Goal: Task Accomplishment & Management: Use online tool/utility

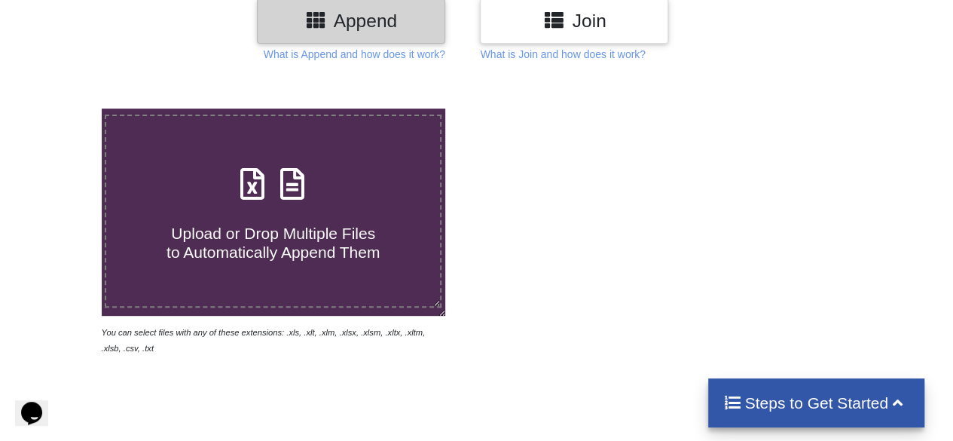
scroll to position [226, 0]
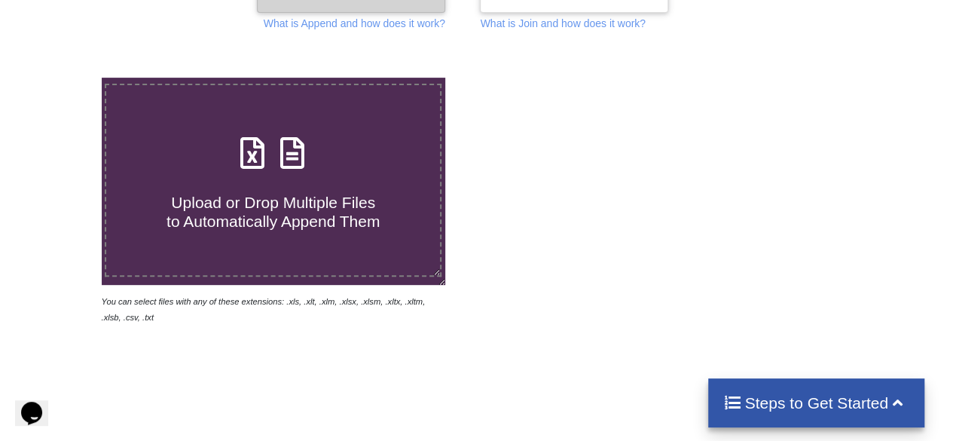
click at [293, 200] on span "Upload or Drop Multiple Files to Automatically Append Them" at bounding box center [272, 212] width 213 height 36
click at [63, 78] on input "Upload or Drop Multiple Files to Automatically Append Them" at bounding box center [63, 78] width 0 height 0
type input "C:\fakepath\2025.xls"
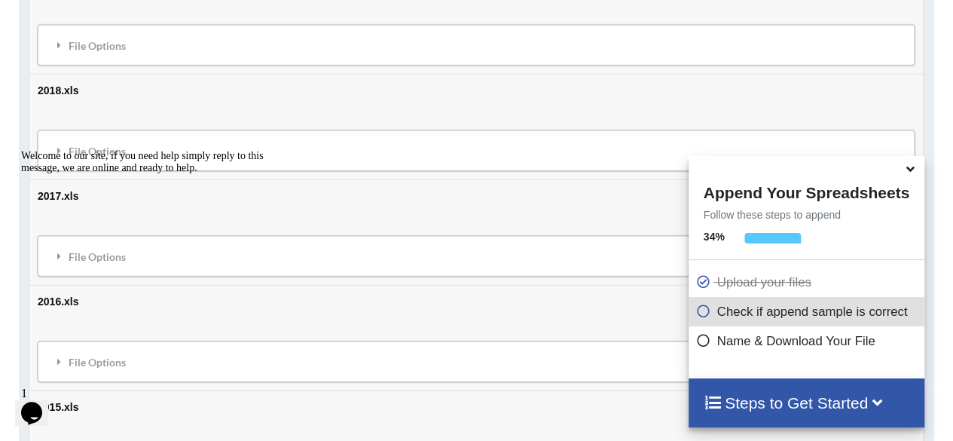
scroll to position [1726, 0]
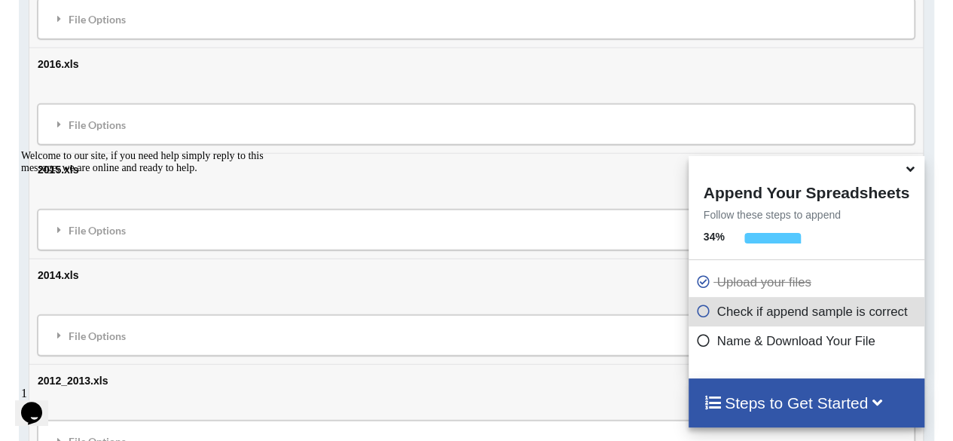
click at [60, 174] on div "Welcome to our site, if you need help simply reply to this message, we are onli…" at bounding box center [156, 162] width 271 height 24
drag, startPoint x: 31, startPoint y: 258, endPoint x: 44, endPoint y: 387, distance: 130.3
click at [21, 150] on icon "Chat attention grabber" at bounding box center [21, 150] width 0 height 0
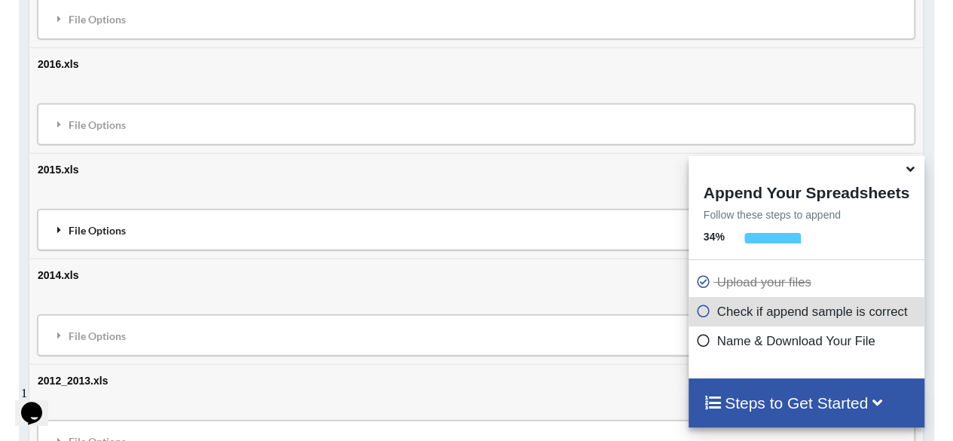
click at [56, 224] on icon at bounding box center [60, 229] width 14 height 11
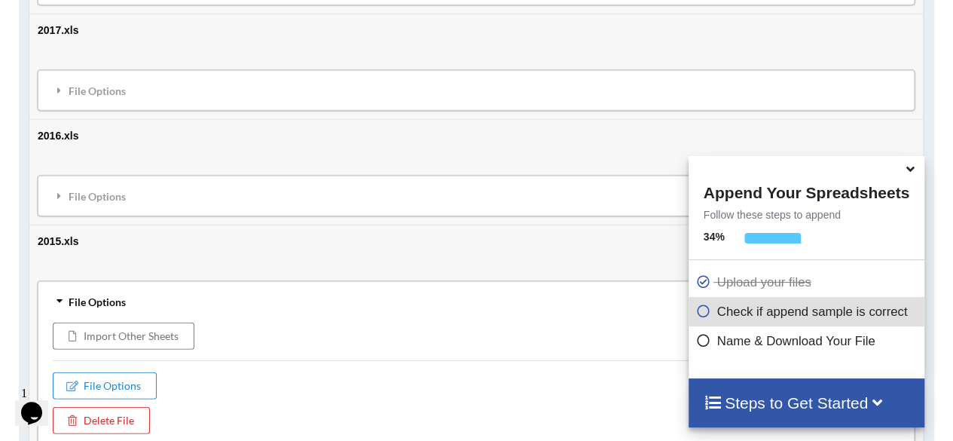
scroll to position [1651, 0]
click at [60, 298] on icon at bounding box center [59, 305] width 11 height 14
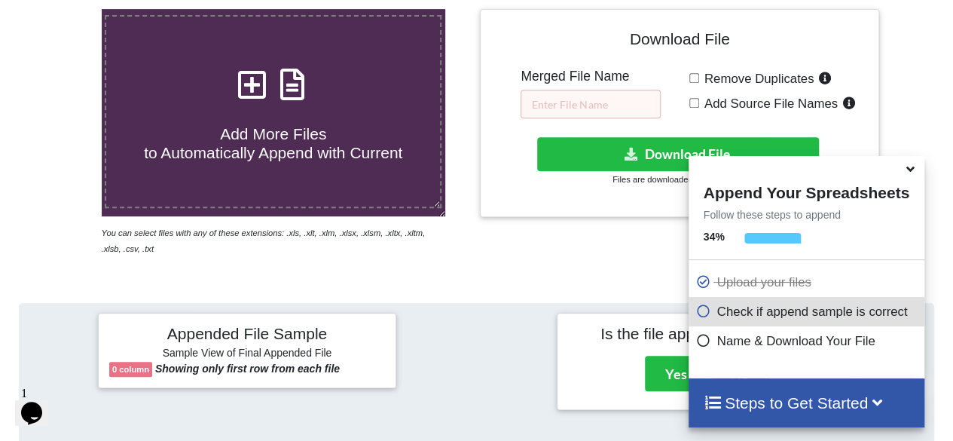
scroll to position [295, 0]
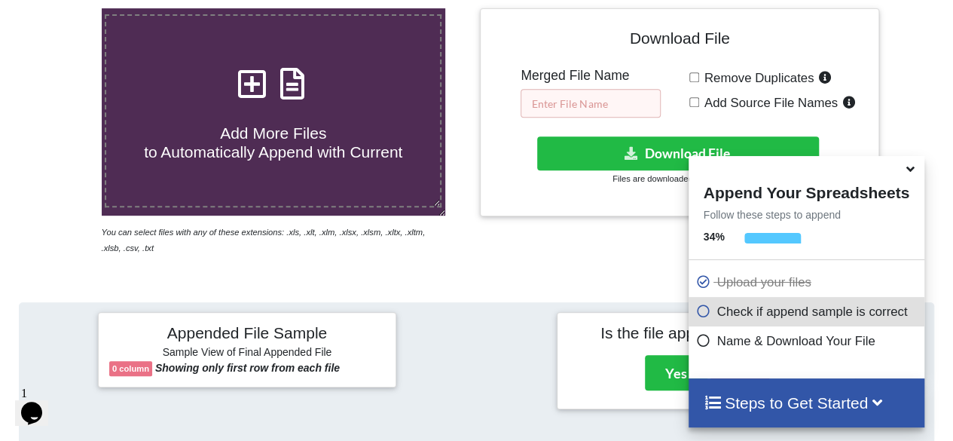
click at [598, 105] on input "text" at bounding box center [590, 103] width 140 height 29
type input "q"
click at [806, 312] on p "Check if append sample is correct" at bounding box center [808, 311] width 224 height 19
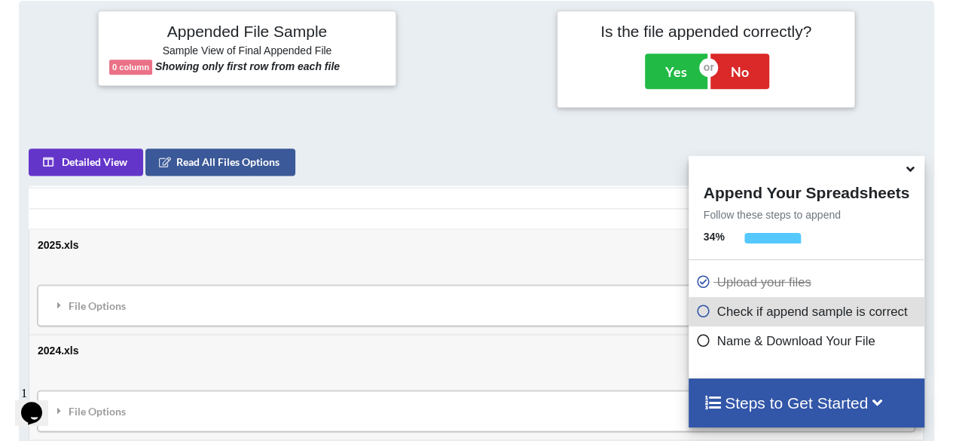
scroll to position [597, 0]
click at [218, 49] on h6 "Sample View of Final Appended File" at bounding box center [247, 51] width 276 height 15
click at [228, 61] on b "Showing only first row from each file" at bounding box center [247, 66] width 185 height 12
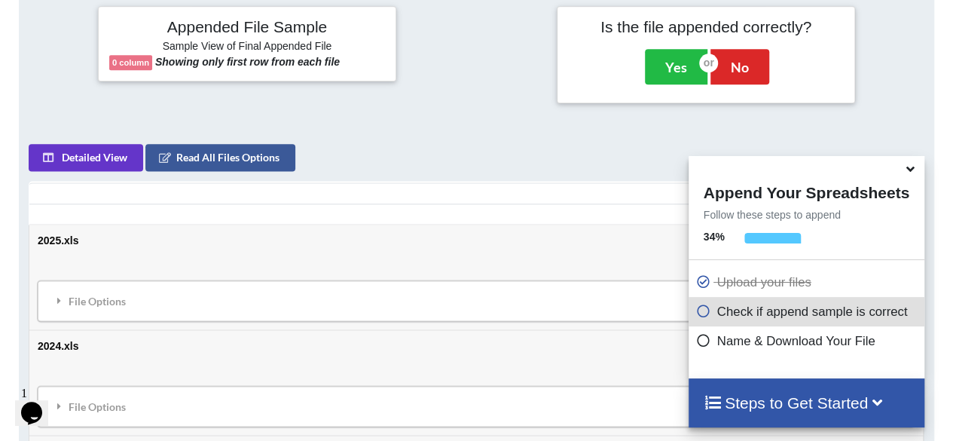
scroll to position [521, 0]
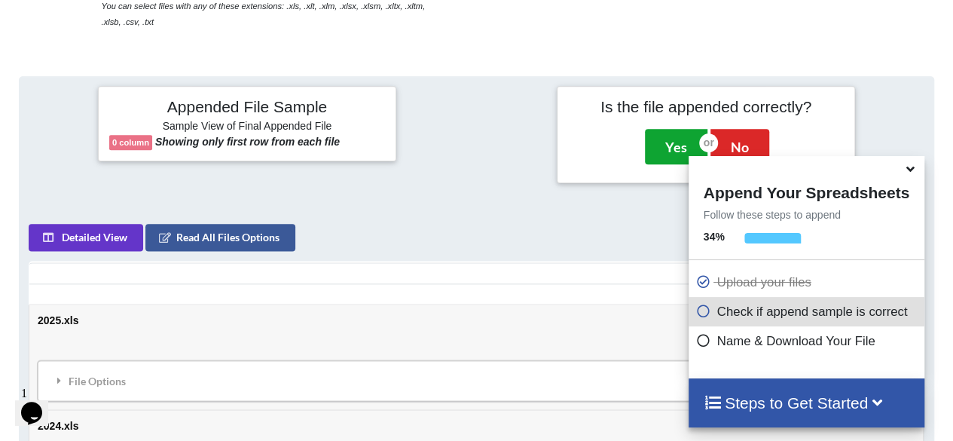
click at [662, 147] on button "Yes" at bounding box center [676, 146] width 63 height 35
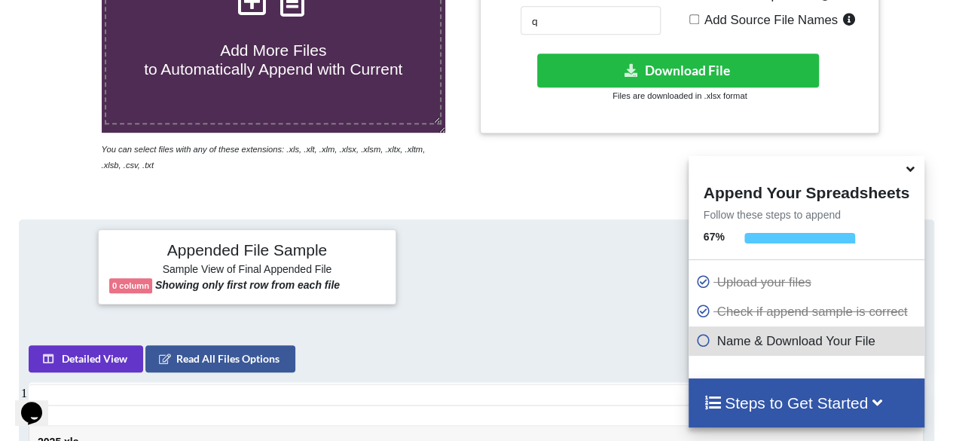
scroll to position [303, 0]
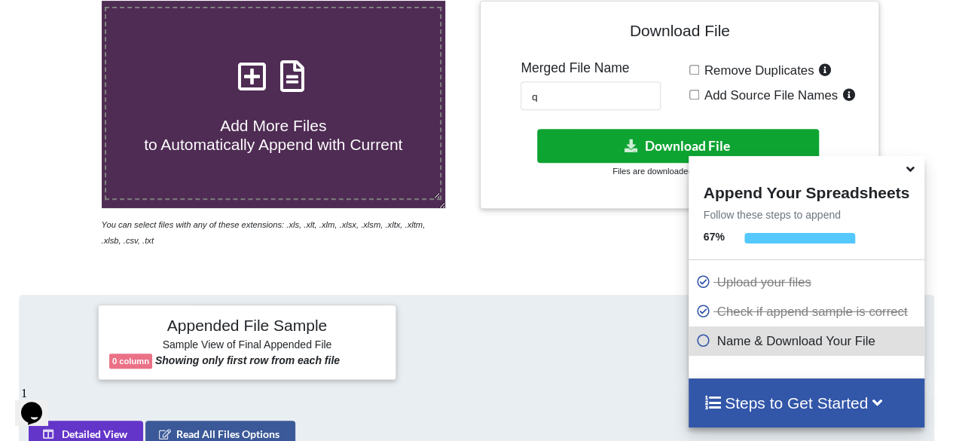
click at [648, 148] on button "Download File" at bounding box center [678, 146] width 282 height 34
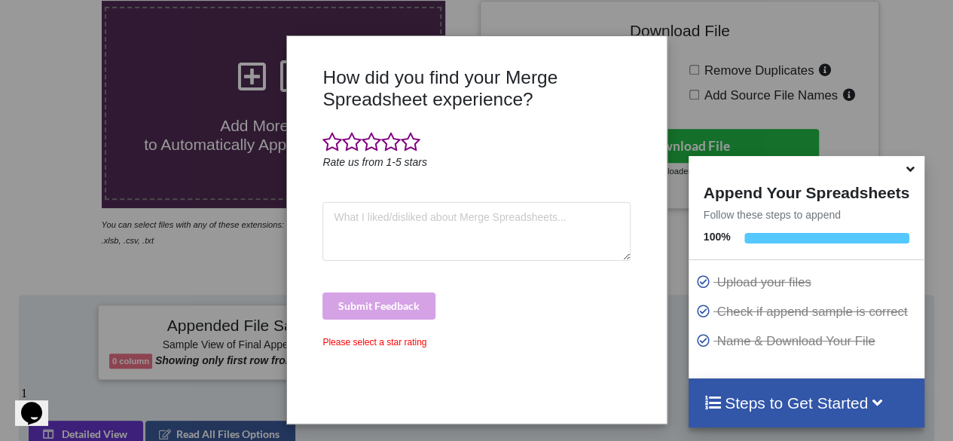
click at [233, 251] on div "How did you find your Merge Spreadsheet experience? Rate us from 1-5 stars Subm…" at bounding box center [476, 220] width 953 height 441
click at [327, 138] on span at bounding box center [332, 142] width 20 height 21
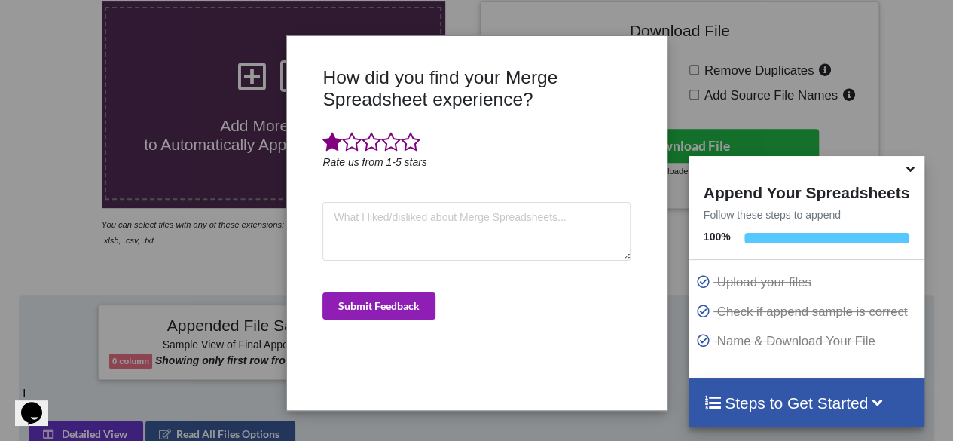
click at [383, 303] on button "Submit Feedback" at bounding box center [378, 305] width 113 height 27
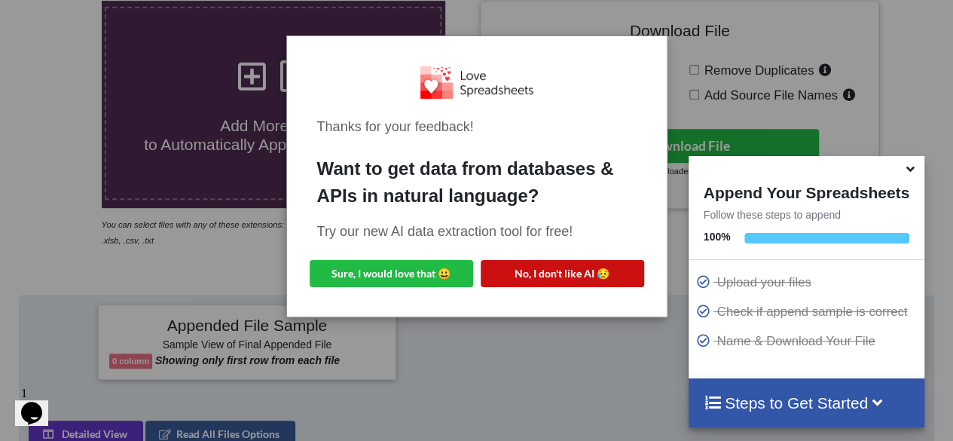
click at [534, 277] on button "No, I don't like AI 😥" at bounding box center [562, 273] width 163 height 27
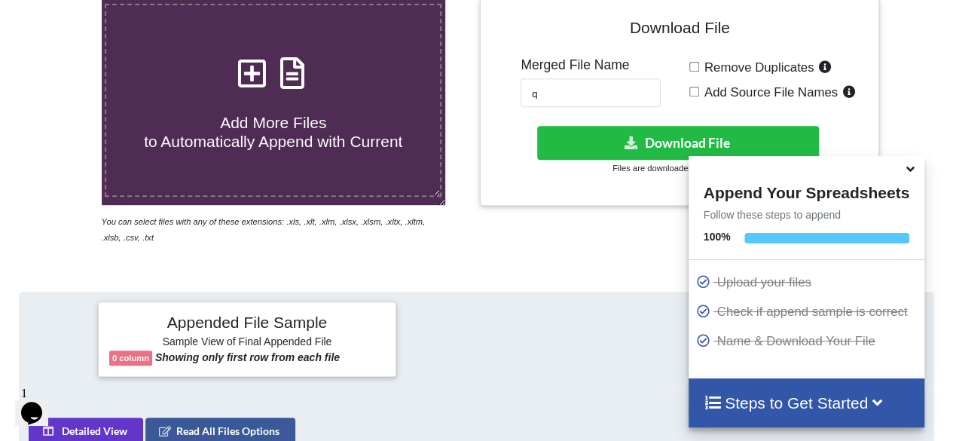
scroll to position [227, 0]
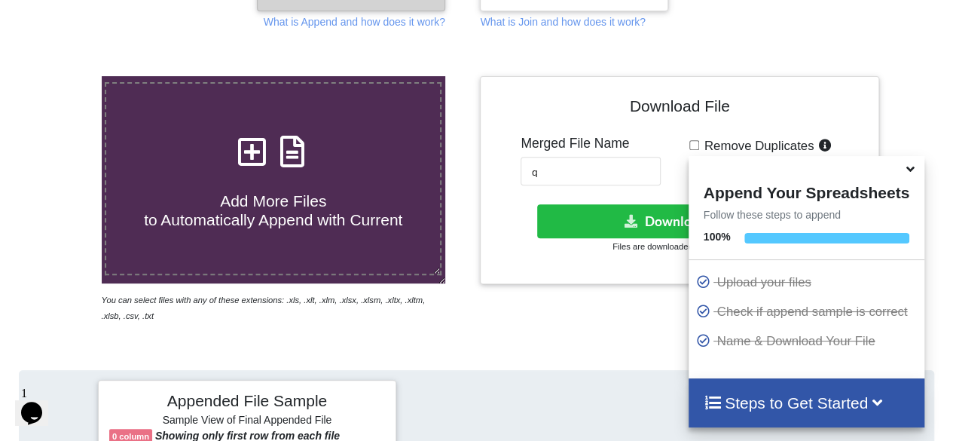
click at [249, 160] on icon at bounding box center [252, 144] width 38 height 32
click at [63, 76] on input "Add More Files to Automatically Append with Current" at bounding box center [63, 76] width 0 height 0
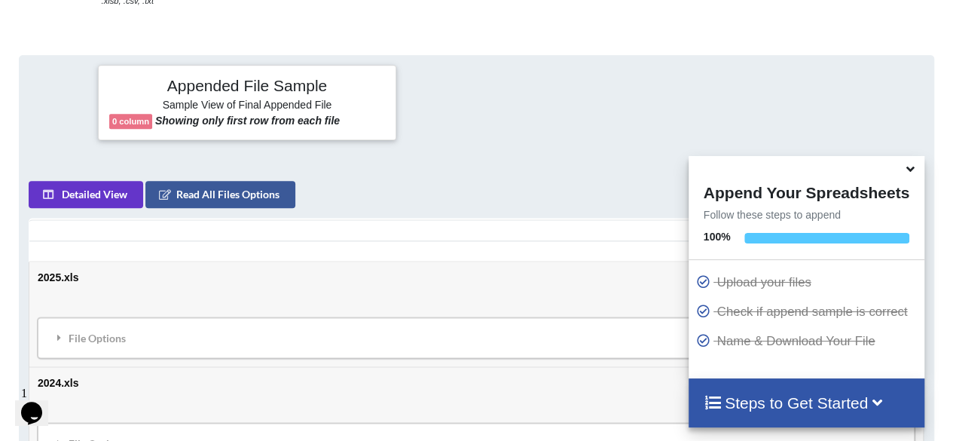
scroll to position [529, 0]
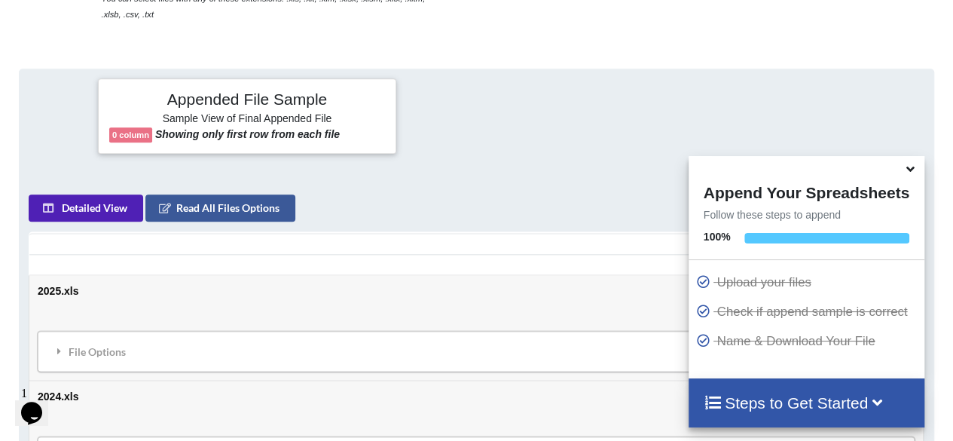
click at [80, 203] on button "Detailed View" at bounding box center [86, 207] width 114 height 27
click at [92, 209] on button "Sample View" at bounding box center [84, 207] width 110 height 27
click at [92, 209] on button "Detailed View" at bounding box center [86, 207] width 114 height 27
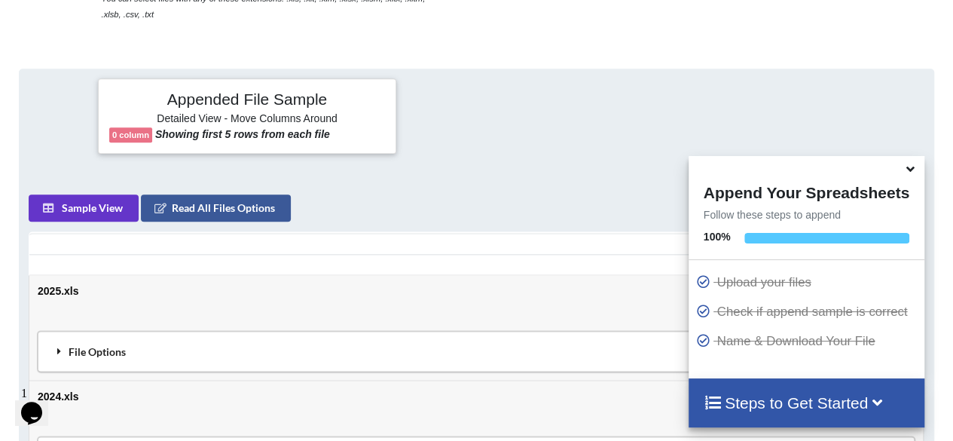
click at [63, 347] on icon at bounding box center [60, 351] width 14 height 11
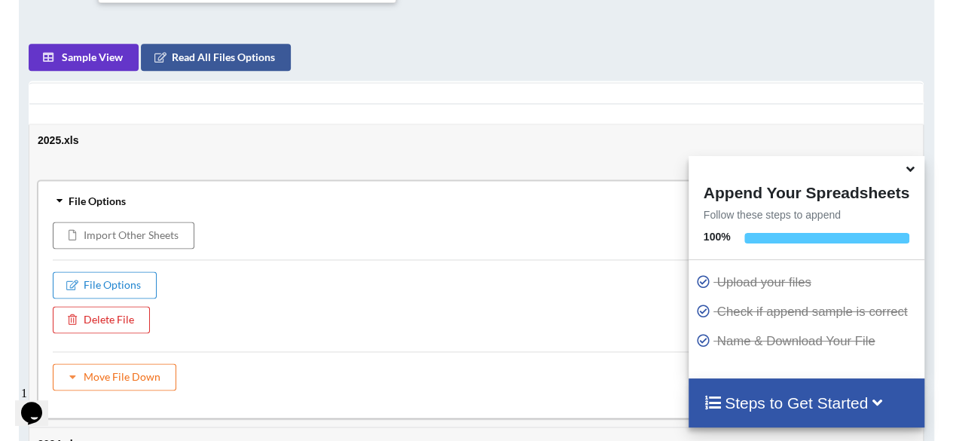
scroll to position [755, 0]
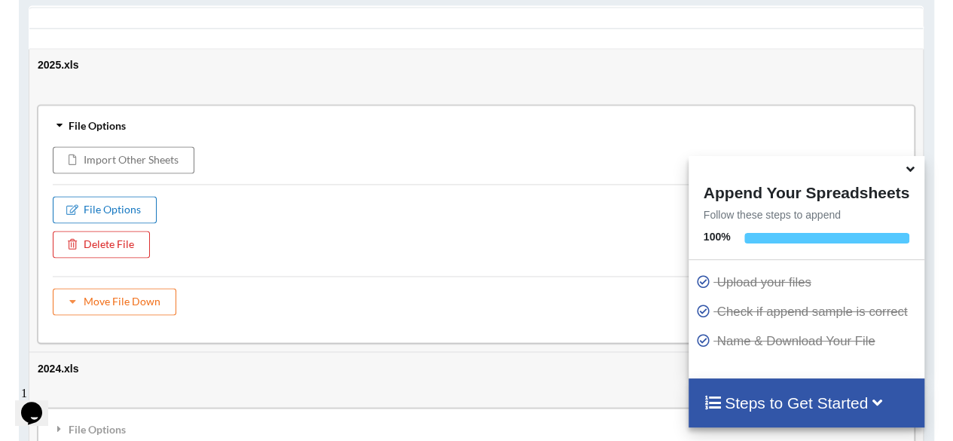
click at [102, 208] on button "File Options" at bounding box center [105, 209] width 104 height 27
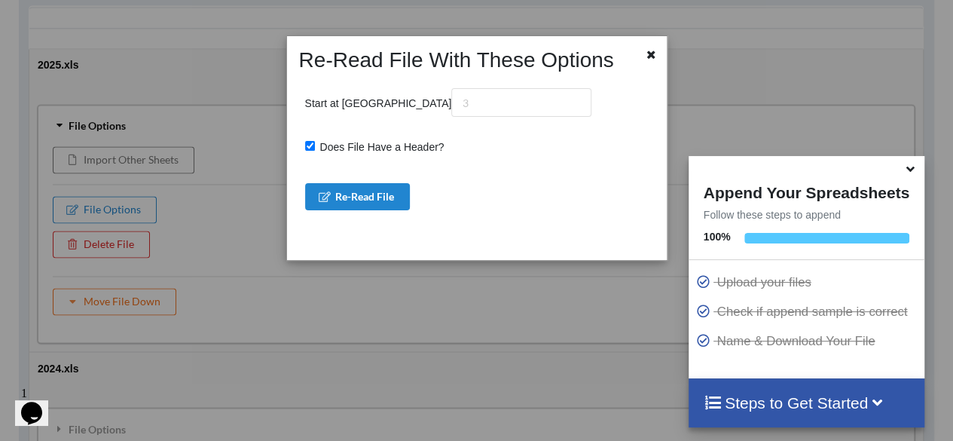
click at [309, 147] on input "Does File Have a Header?" at bounding box center [310, 146] width 10 height 10
click at [310, 148] on input "Does File Have a Header?" at bounding box center [310, 146] width 10 height 10
checkbox input "false"
drag, startPoint x: 392, startPoint y: 100, endPoint x: 343, endPoint y: 99, distance: 48.2
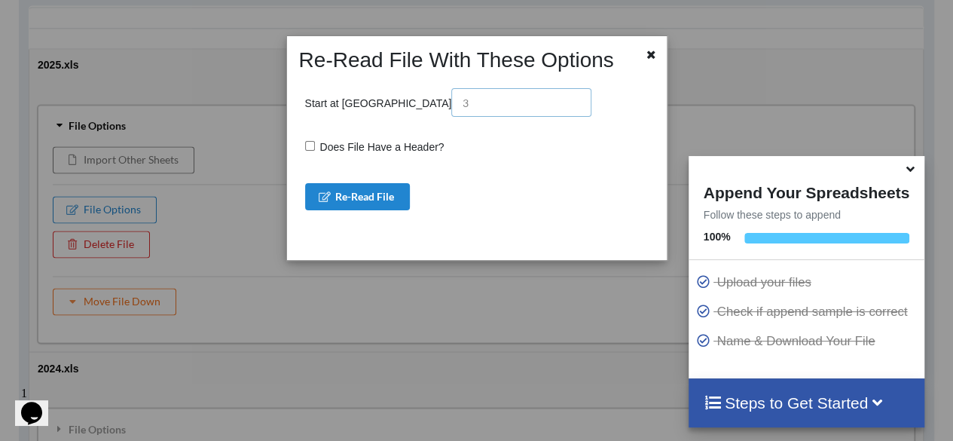
click at [343, 99] on p "Start at [GEOGRAPHIC_DATA]" at bounding box center [448, 102] width 287 height 29
drag, startPoint x: 374, startPoint y: 106, endPoint x: 352, endPoint y: 107, distance: 21.9
click at [352, 107] on p "Start at [GEOGRAPHIC_DATA]" at bounding box center [448, 102] width 287 height 29
click at [657, 53] on icon at bounding box center [651, 52] width 13 height 11
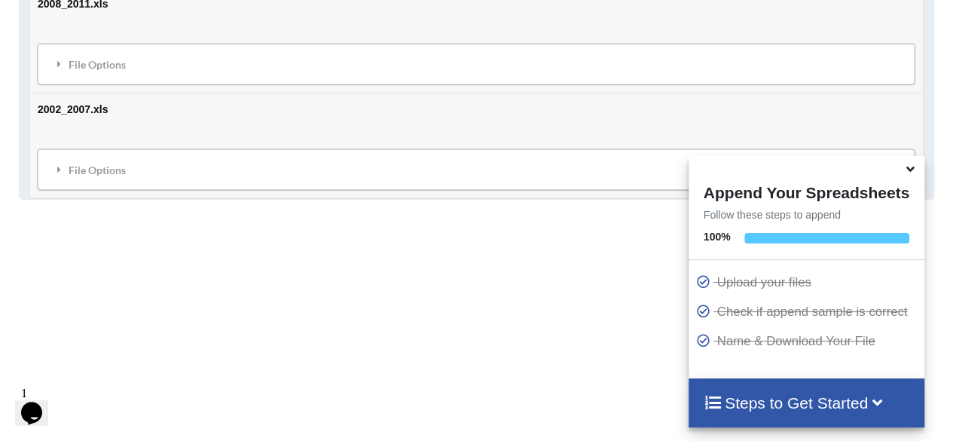
scroll to position [2461, 0]
